Goal: Find specific page/section: Find specific page/section

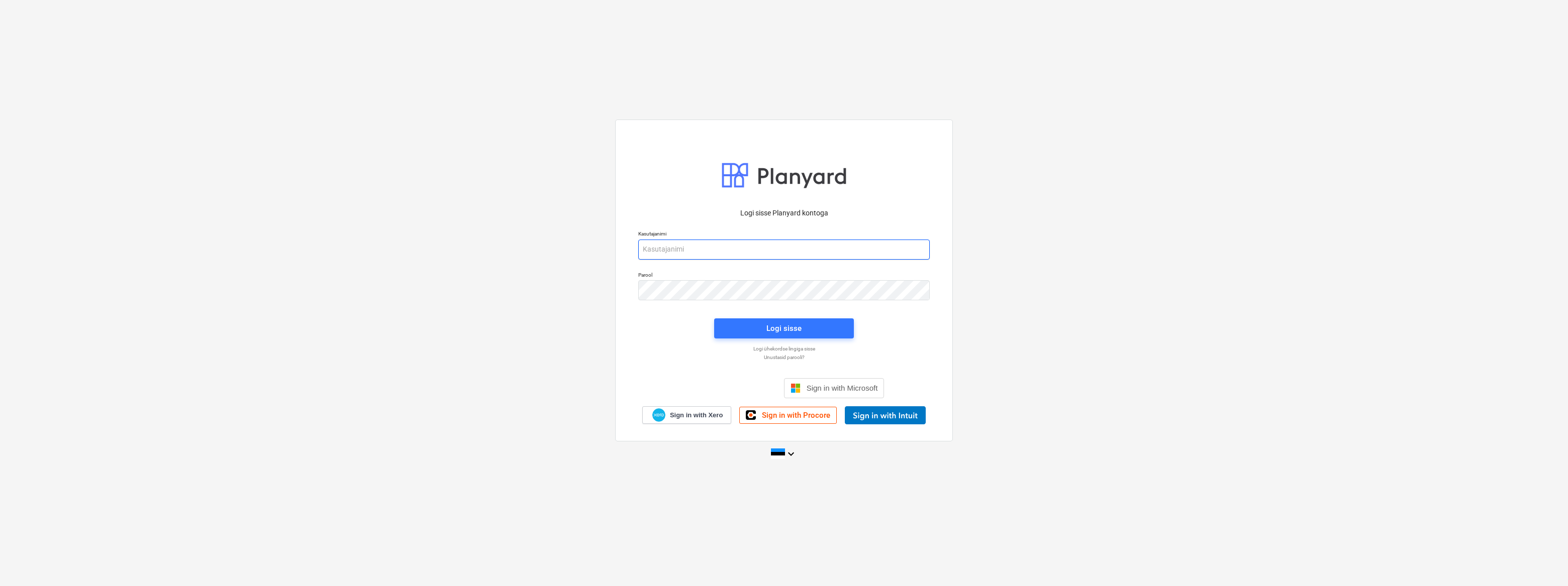
click at [737, 245] on input "email" at bounding box center [784, 249] width 291 height 20
type input "[EMAIL_ADDRESS][DOMAIN_NAME]"
click at [770, 329] on div "Logi sisse" at bounding box center [784, 328] width 35 height 13
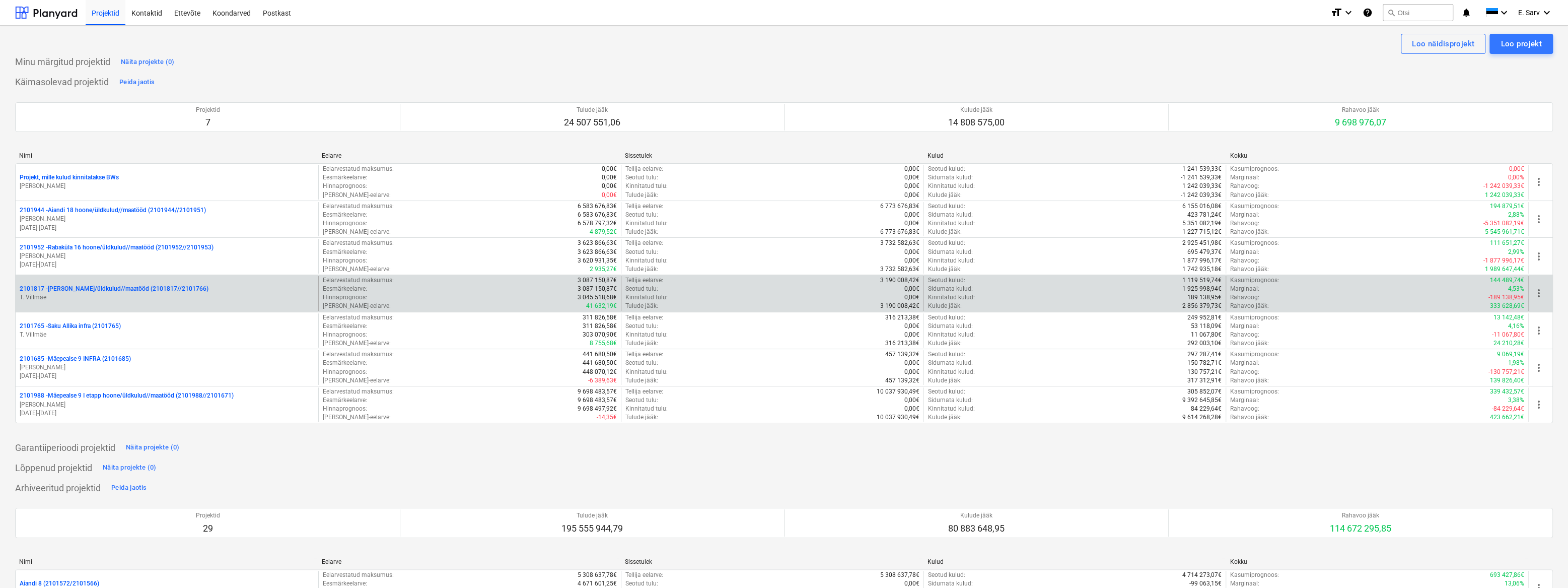
click at [80, 292] on p "2101817 - [PERSON_NAME]/üldkulud//maatööd (2101817//2101766)" at bounding box center [114, 289] width 189 height 8
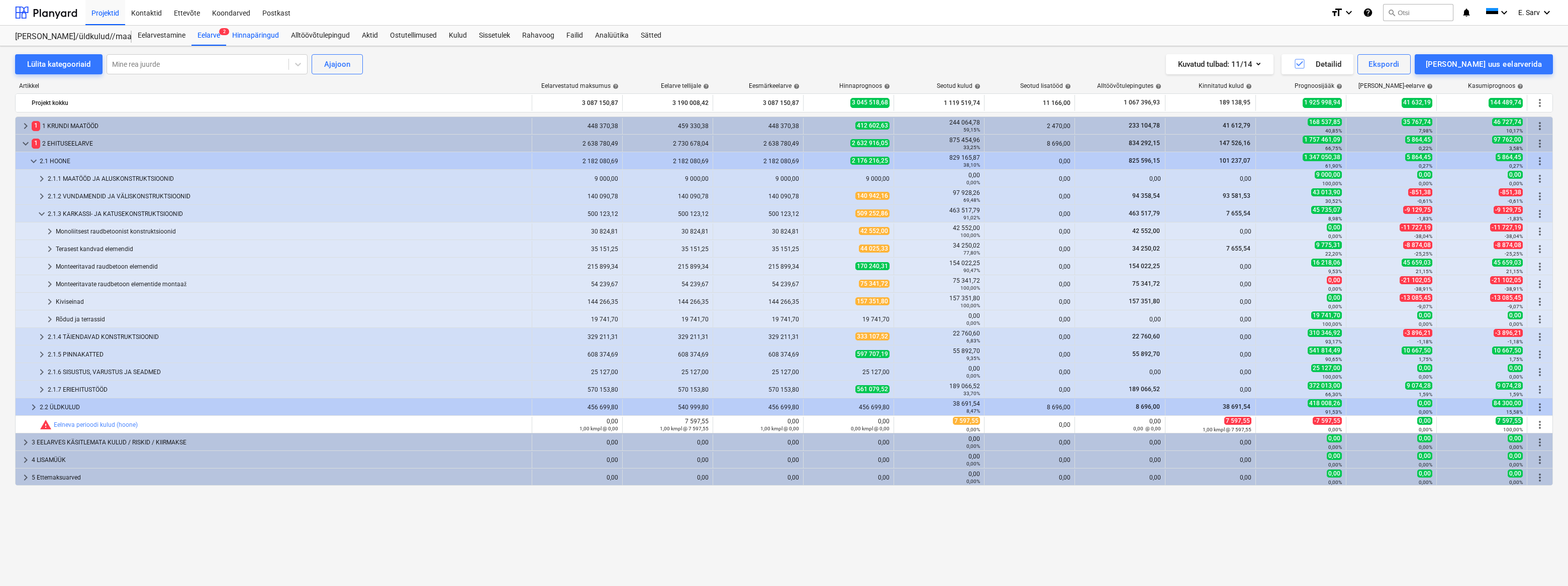
click at [250, 35] on div "Hinnapäringud" at bounding box center [256, 35] width 59 height 20
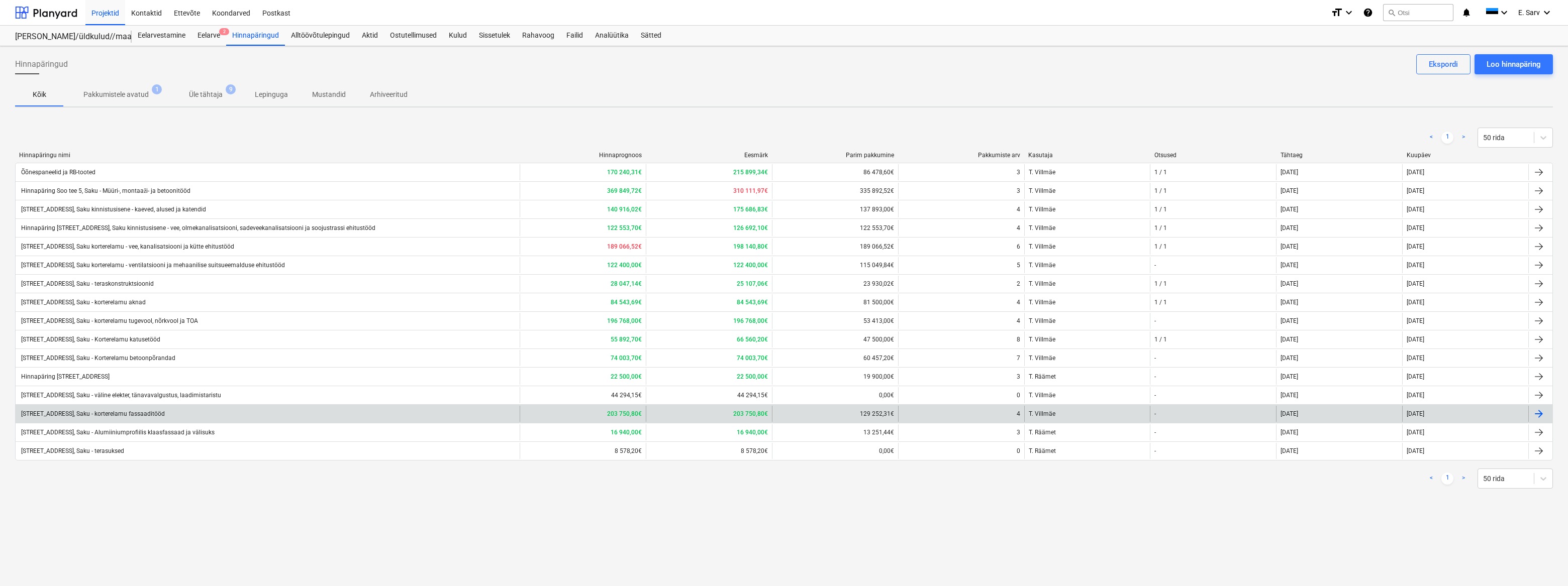
click at [155, 411] on div "[STREET_ADDRESS], Saku - korterelamu fassaaditööd" at bounding box center [92, 414] width 145 height 7
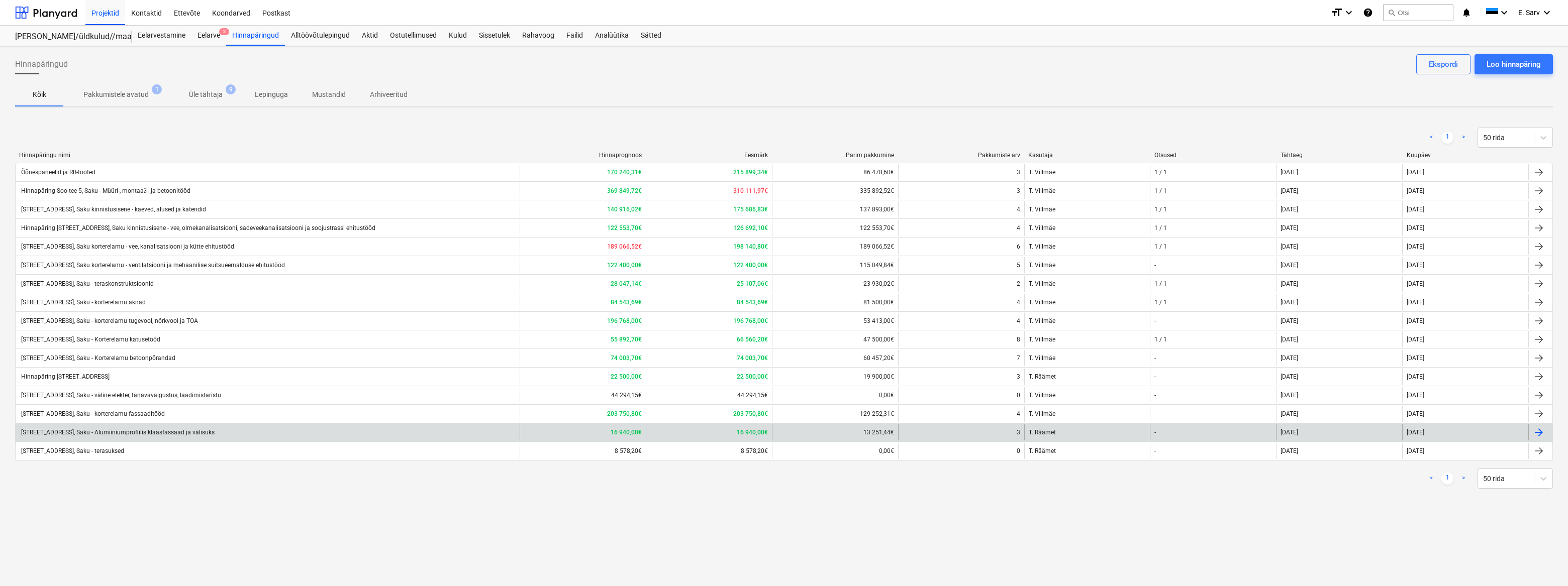
click at [194, 431] on div "[STREET_ADDRESS], Saku - Alumiiniumprofiilis klaasfassaad ja välisuks" at bounding box center [117, 432] width 195 height 7
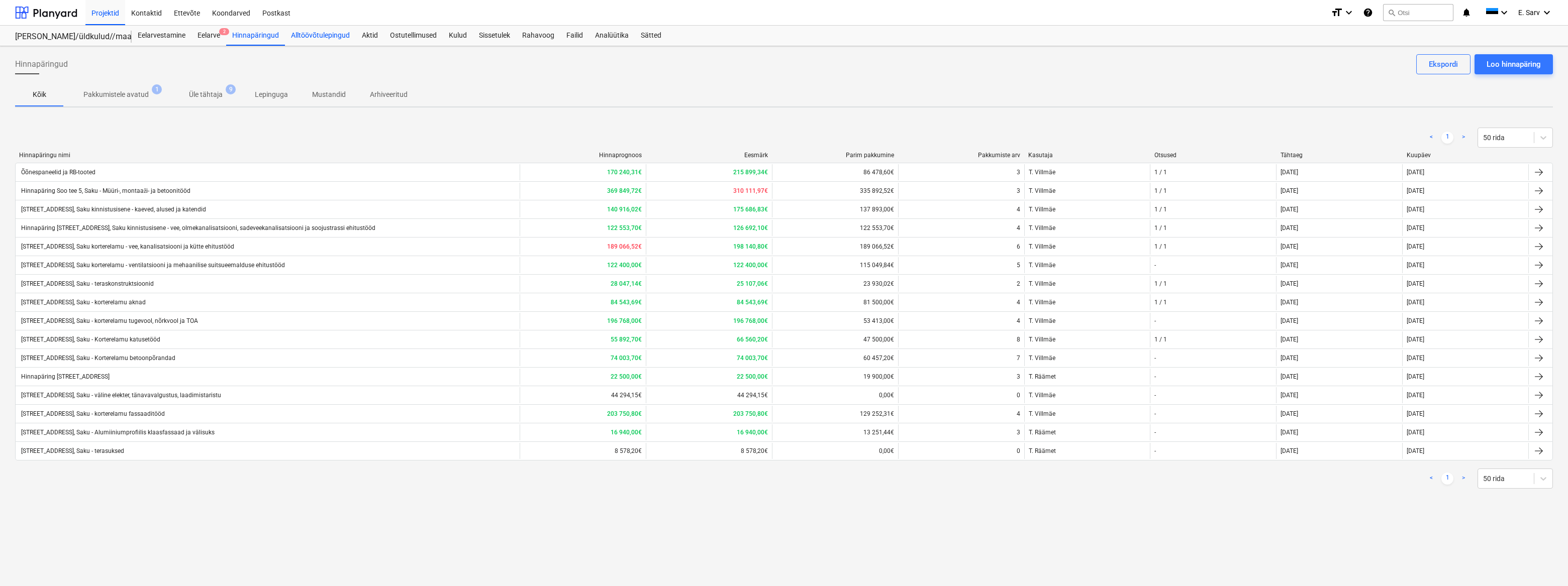
click at [322, 39] on div "Alltöövõtulepingud" at bounding box center [320, 35] width 71 height 20
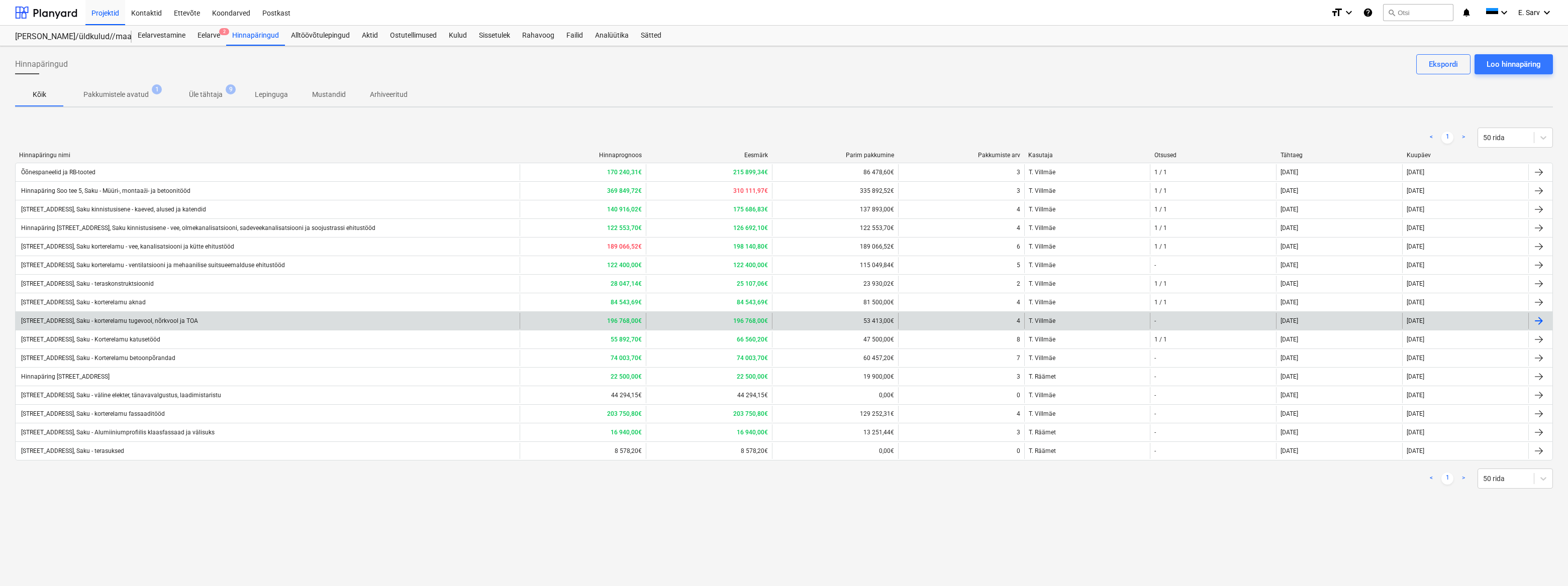
click at [171, 317] on div "[STREET_ADDRESS], Saku - korterelamu tugevool, nõrkvool ja TOA" at bounding box center [109, 321] width 178 height 7
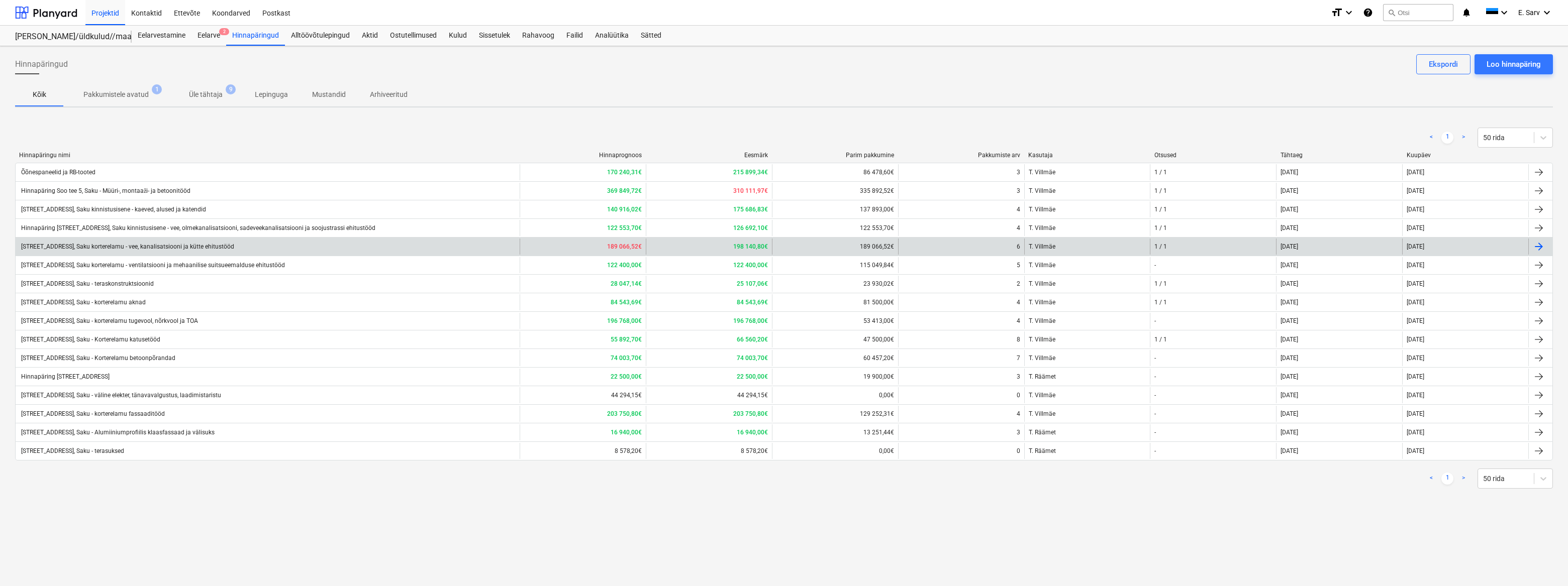
click at [176, 244] on div "[STREET_ADDRESS], Saku korterelamu - vee, kanalisatsiooni ja kütte ehitustööd" at bounding box center [127, 246] width 215 height 7
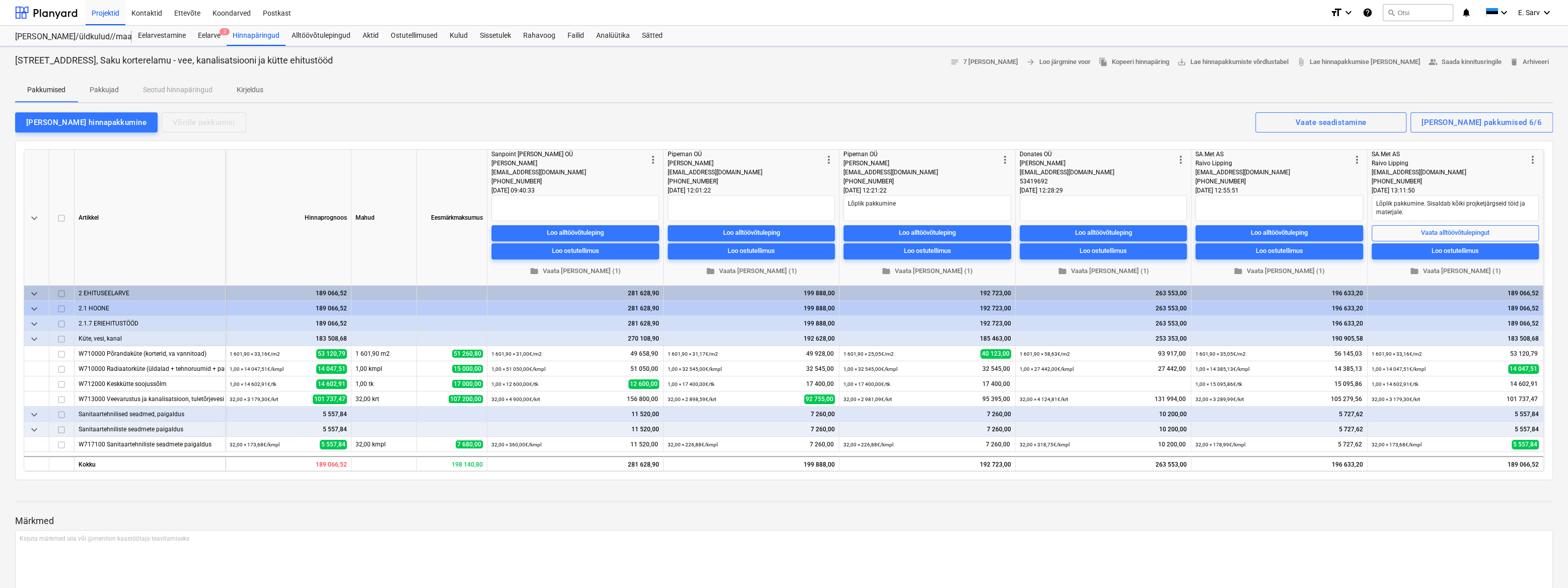
type textarea "x"
